Goal: Information Seeking & Learning: Check status

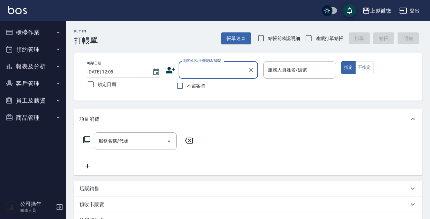
click at [37, 83] on button "客戶管理" at bounding box center [33, 83] width 61 height 17
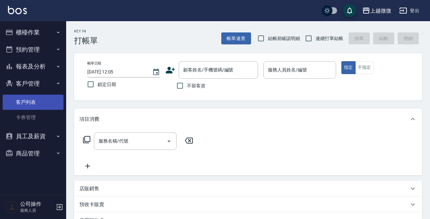
click at [30, 100] on link "客戶列表" at bounding box center [33, 102] width 61 height 15
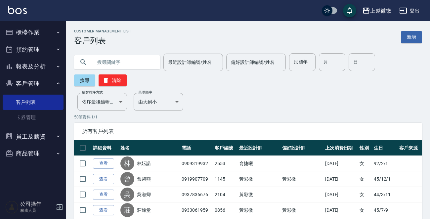
click at [129, 63] on input "text" at bounding box center [124, 62] width 62 height 18
type input "v"
type input "許"
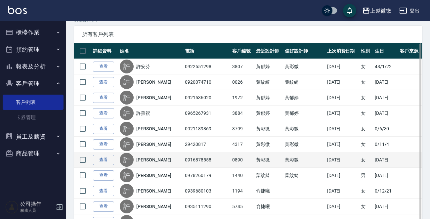
scroll to position [99, 0]
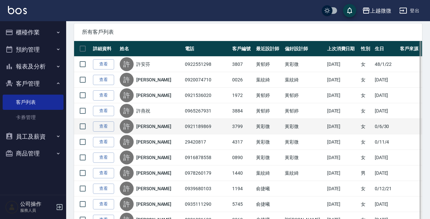
click at [144, 126] on link "[PERSON_NAME]" at bounding box center [153, 126] width 35 height 7
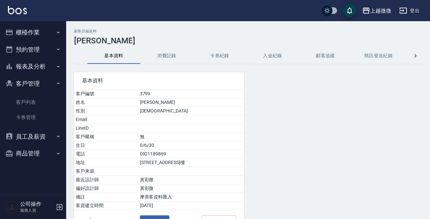
click at [155, 56] on button "消費記錄" at bounding box center [166, 56] width 53 height 16
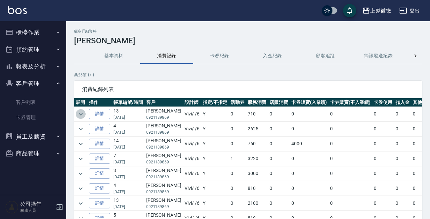
click at [79, 113] on icon "expand row" at bounding box center [81, 114] width 4 height 2
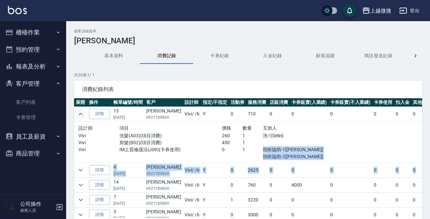
scroll to position [0, 65]
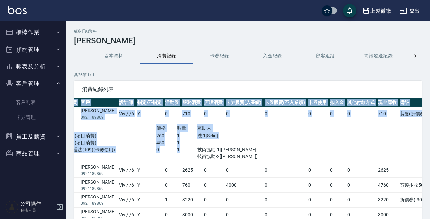
drag, startPoint x: 252, startPoint y: 147, endPoint x: 433, endPoint y: 165, distance: 181.9
click at [430, 165] on html "上越微微 登出 櫃檯作業 打帳單 帳單列表 現金收支登錄 材料自購登錄 掃碼打卡 預約管理 預約管理 單日預約紀錄 單週預約紀錄 報表及分析 報表目錄 店家日…" at bounding box center [215, 132] width 430 height 264
click at [344, 134] on td at bounding box center [350, 142] width 174 height 42
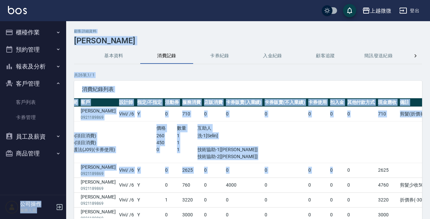
scroll to position [0, 0]
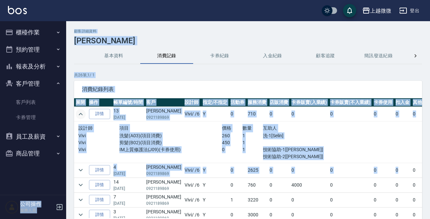
drag, startPoint x: 319, startPoint y: 175, endPoint x: 111, endPoint y: 172, distance: 208.4
click at [28, 176] on div "上越微微 登出 櫃檯作業 打帳單 帳單列表 現金收支登錄 材料自購登錄 掃碼打卡 預約管理 預約管理 單日預約紀錄 單週預約紀錄 報表及分析 報表目錄 店家日…" at bounding box center [215, 132] width 430 height 264
click at [79, 171] on icon "expand row" at bounding box center [81, 170] width 8 height 8
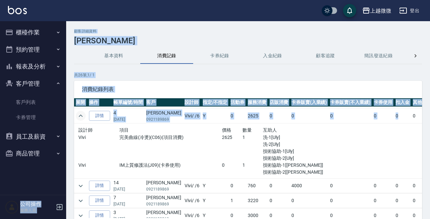
scroll to position [66, 0]
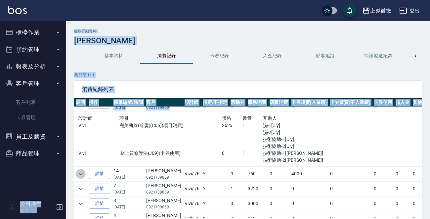
click at [78, 172] on icon "expand row" at bounding box center [81, 174] width 8 height 8
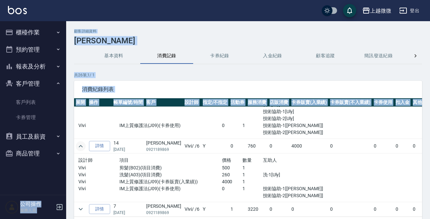
scroll to position [132, 0]
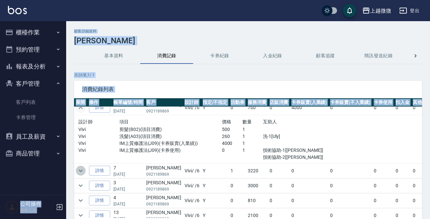
click at [81, 169] on icon "expand row" at bounding box center [81, 171] width 8 height 8
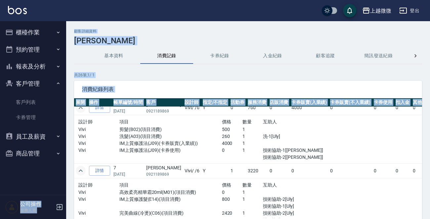
click at [30, 31] on button "櫃檯作業" at bounding box center [33, 32] width 61 height 17
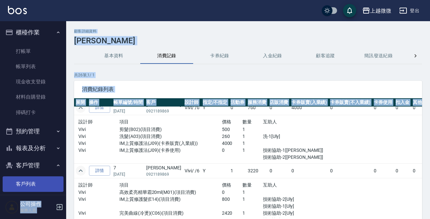
click at [26, 185] on link "客戶列表" at bounding box center [33, 183] width 61 height 15
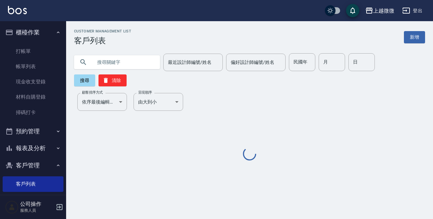
click at [116, 63] on input "text" at bounding box center [124, 62] width 62 height 18
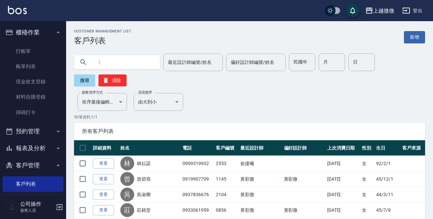
type input "ㄑ"
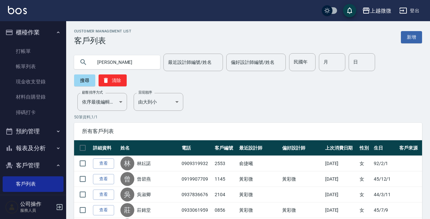
type input "[PERSON_NAME]"
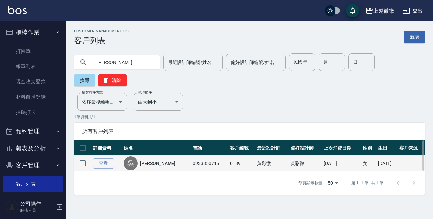
click at [150, 160] on link "[PERSON_NAME]" at bounding box center [157, 163] width 35 height 7
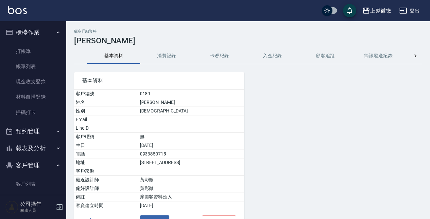
click at [167, 58] on button "消費記錄" at bounding box center [166, 56] width 53 height 16
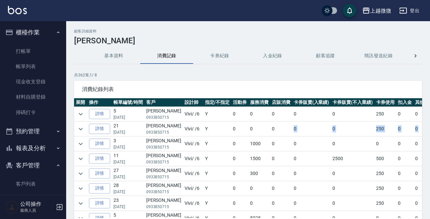
scroll to position [0, 74]
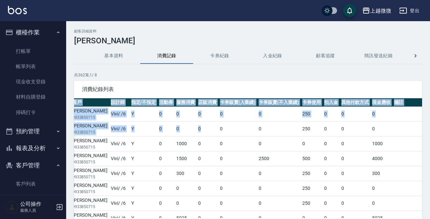
drag, startPoint x: 271, startPoint y: 132, endPoint x: 433, endPoint y: 136, distance: 161.4
click at [430, 136] on html "上越微微 登出 櫃檯作業 打帳單 帳單列表 現金收支登錄 材料自購登錄 掃碼打卡 預約管理 預約管理 單日預約紀錄 單週預約紀錄 報表及分析 報表目錄 店家日…" at bounding box center [215, 132] width 430 height 264
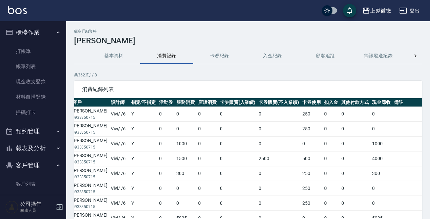
click at [270, 122] on td "0" at bounding box center [279, 129] width 44 height 15
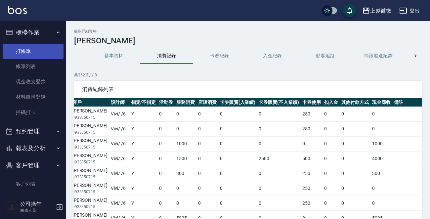
click at [30, 54] on link "打帳單" at bounding box center [33, 51] width 61 height 15
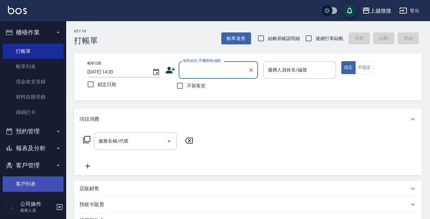
click at [28, 184] on link "客戶列表" at bounding box center [33, 183] width 61 height 15
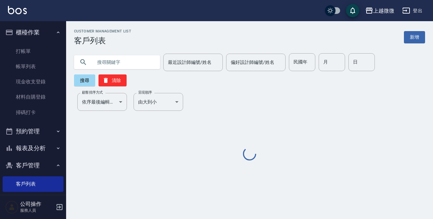
click at [114, 59] on input "text" at bounding box center [124, 62] width 62 height 18
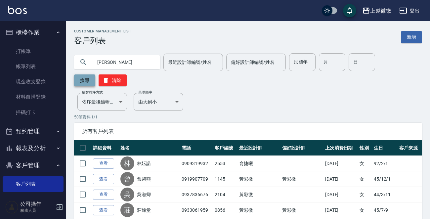
type input "[PERSON_NAME]"
click at [89, 80] on button "搜尋" at bounding box center [84, 80] width 21 height 12
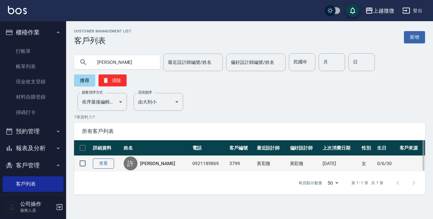
click at [101, 158] on link "查看" at bounding box center [103, 163] width 21 height 10
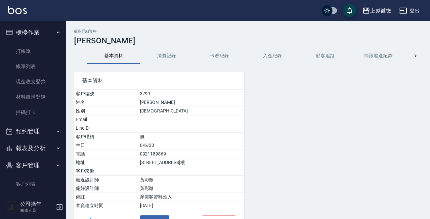
click at [171, 56] on button "消費記錄" at bounding box center [166, 56] width 53 height 16
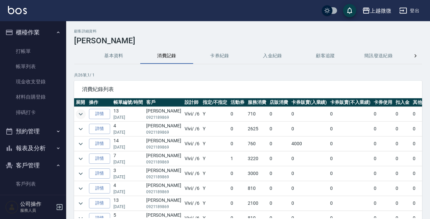
click at [81, 115] on icon "expand row" at bounding box center [81, 114] width 8 height 8
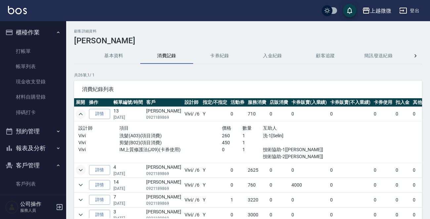
click at [80, 168] on icon "expand row" at bounding box center [81, 170] width 8 height 8
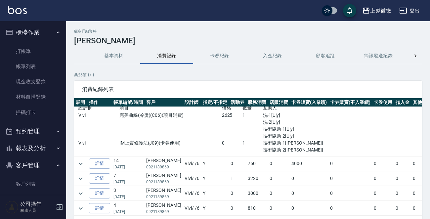
scroll to position [66, 0]
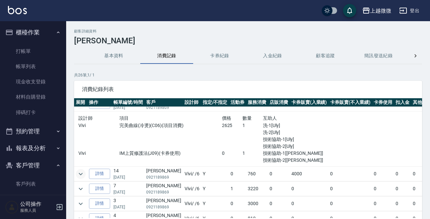
click at [81, 173] on icon "expand row" at bounding box center [81, 174] width 8 height 8
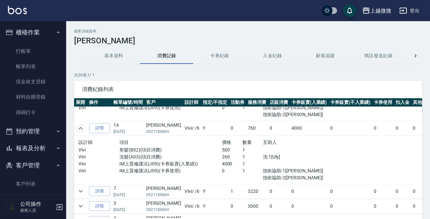
scroll to position [132, 0]
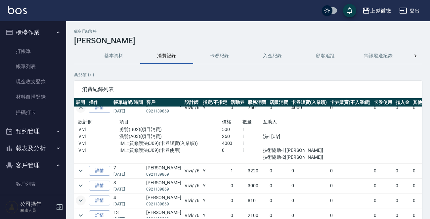
click at [82, 201] on icon "expand row" at bounding box center [81, 200] width 8 height 8
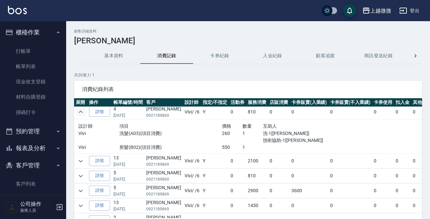
scroll to position [231, 0]
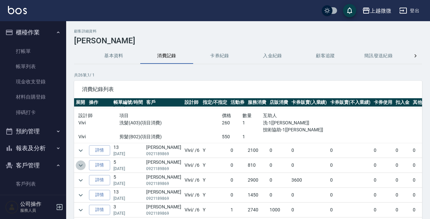
click at [83, 166] on icon "expand row" at bounding box center [81, 165] width 8 height 8
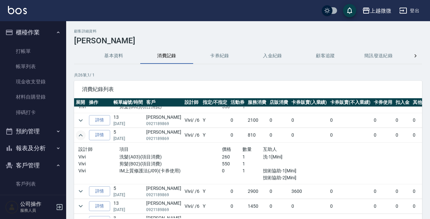
scroll to position [298, 0]
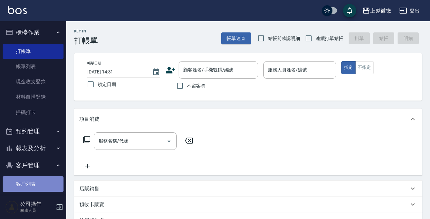
click at [33, 183] on link "客戶列表" at bounding box center [33, 183] width 61 height 15
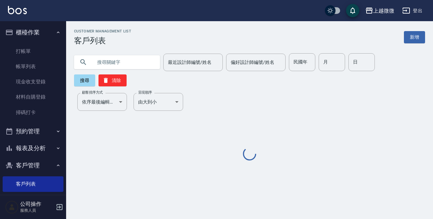
click at [127, 64] on input "text" at bounding box center [124, 62] width 62 height 18
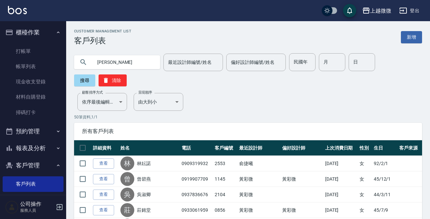
click at [118, 63] on input "[PERSON_NAME]" at bounding box center [124, 62] width 62 height 18
type input "郭"
click at [86, 81] on button "搜尋" at bounding box center [84, 80] width 21 height 12
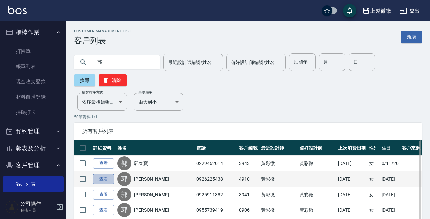
click at [101, 181] on link "查看" at bounding box center [103, 179] width 21 height 10
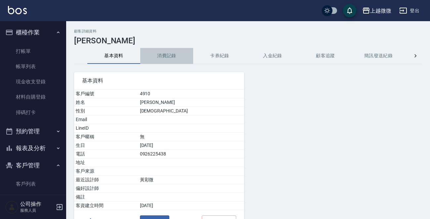
click at [173, 58] on button "消費記錄" at bounding box center [166, 56] width 53 height 16
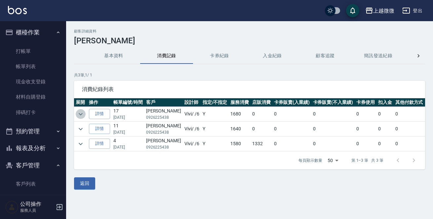
click at [78, 115] on icon "expand row" at bounding box center [81, 114] width 8 height 8
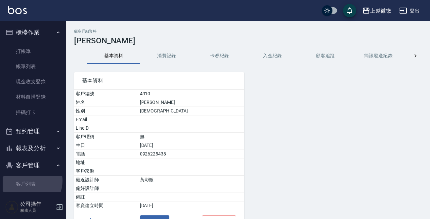
drag, startPoint x: 28, startPoint y: 181, endPoint x: 42, endPoint y: 149, distance: 34.4
click at [28, 181] on link "客戶列表" at bounding box center [33, 183] width 61 height 15
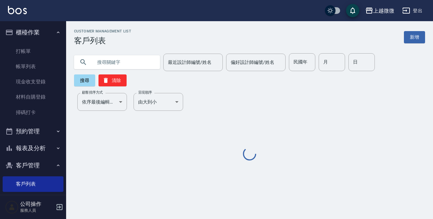
click at [120, 60] on input "text" at bounding box center [124, 62] width 62 height 18
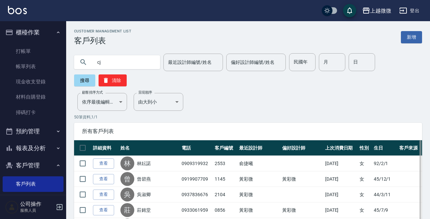
type input "c"
click at [16, 14] on img at bounding box center [17, 10] width 19 height 8
